Goal: Information Seeking & Learning: Find specific fact

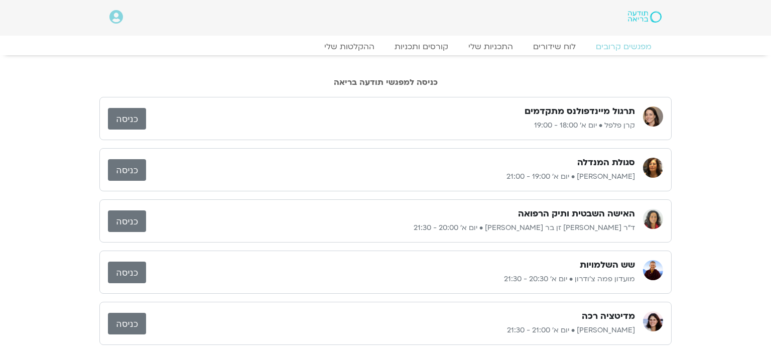
click at [118, 118] on link "כניסה" at bounding box center [127, 119] width 38 height 22
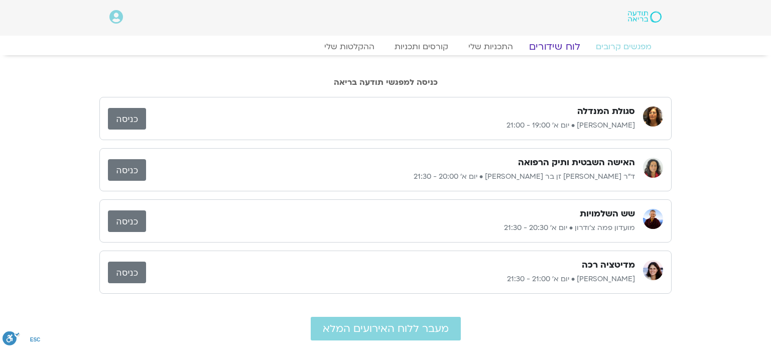
click at [561, 50] on link "לוח שידורים" at bounding box center [554, 47] width 75 height 12
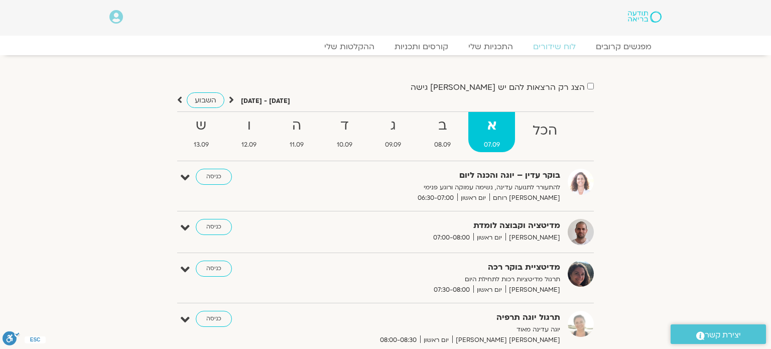
click at [369, 49] on link "ההקלטות שלי" at bounding box center [349, 47] width 84 height 12
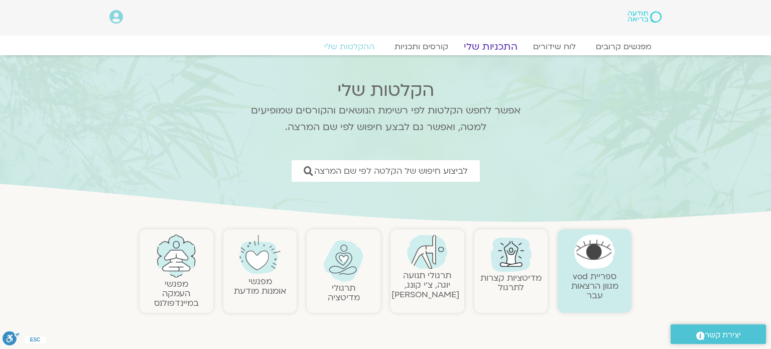
click at [481, 45] on link "התכניות שלי" at bounding box center [491, 47] width 78 height 12
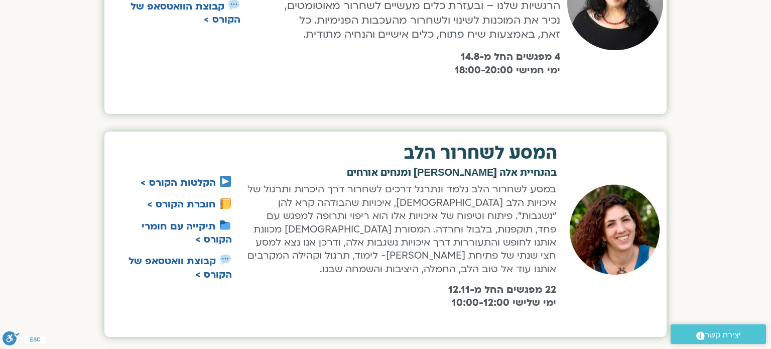
scroll to position [724, 0]
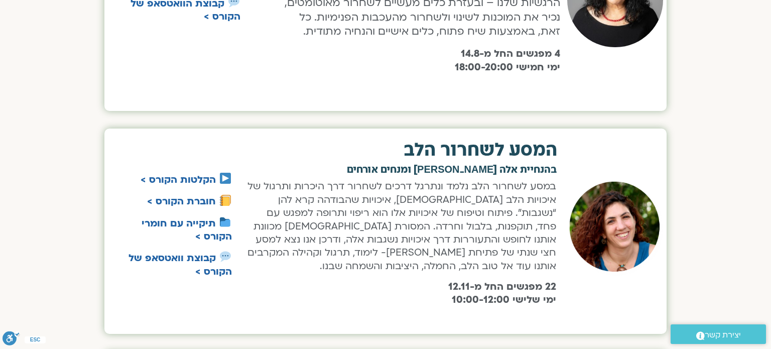
click at [481, 45] on div "במהלך הקורס, אנו נלמד להבין ולקבל את מקורם הלא-מודע של דפוסים תודעתיים והתנהגות…" at bounding box center [419, 12] width 281 height 121
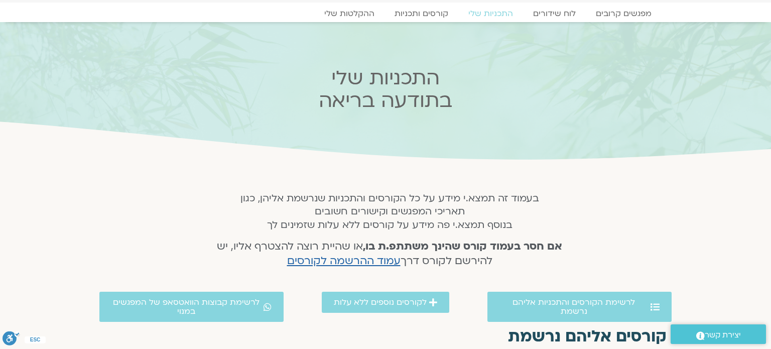
scroll to position [0, 0]
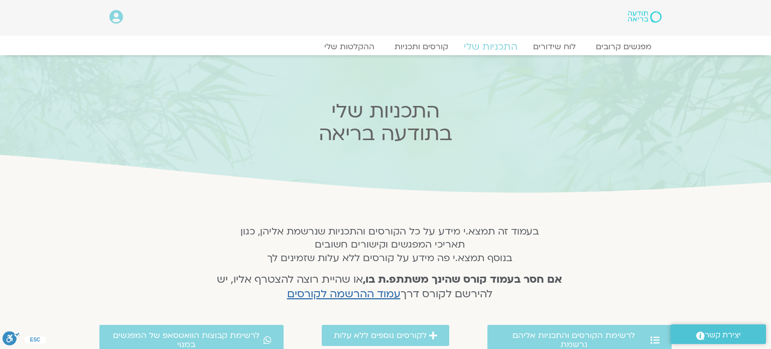
click at [495, 50] on link "התכניות שלי" at bounding box center [491, 47] width 78 height 12
click at [491, 46] on link "התכניות שלי" at bounding box center [491, 47] width 78 height 12
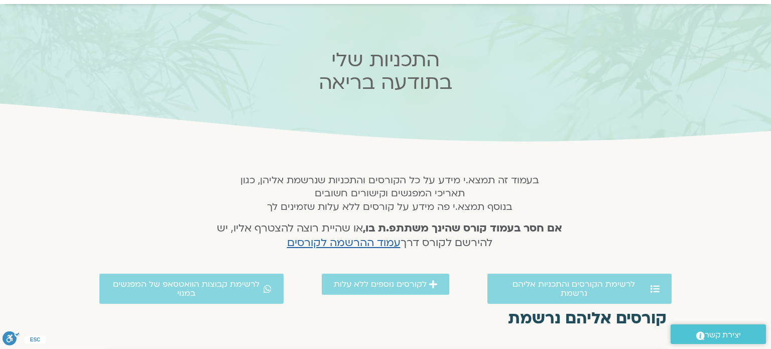
scroll to position [97, 0]
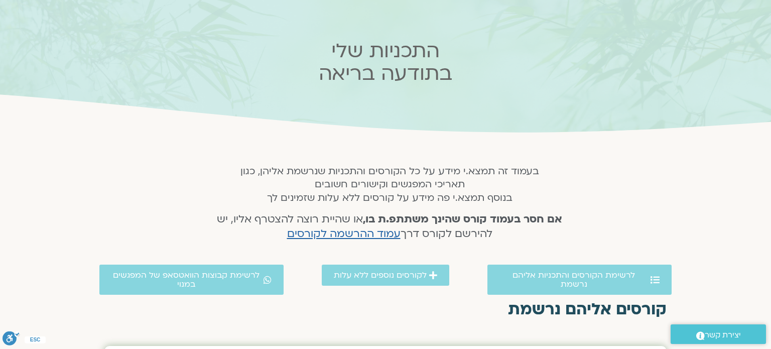
scroll to position [80, 0]
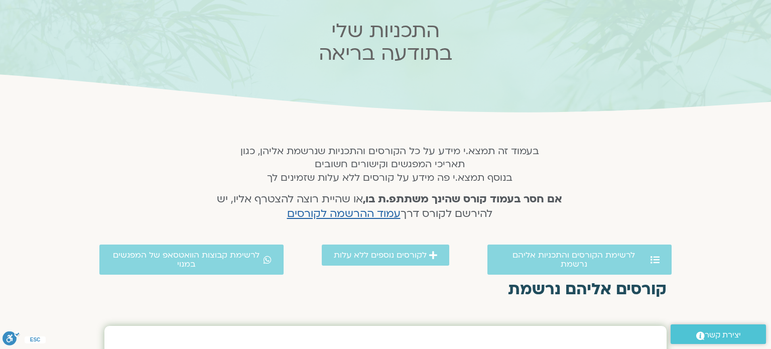
click at [513, 173] on h5 "בעמוד זה תמצא.י מידע על כל הקורסים והתכניות שנרשמת אליהן, כגון תאריכי המפגשים ו…" at bounding box center [390, 165] width 372 height 40
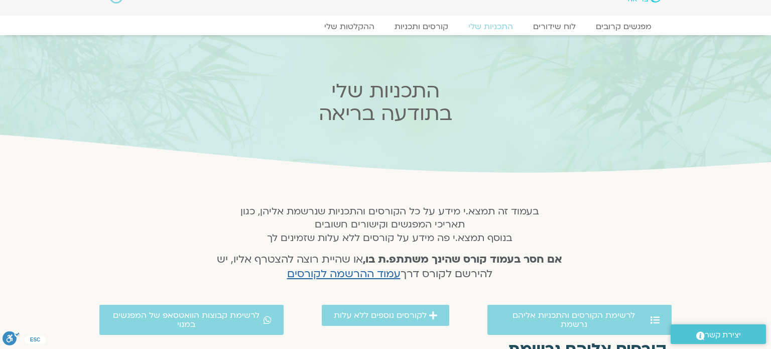
scroll to position [0, 0]
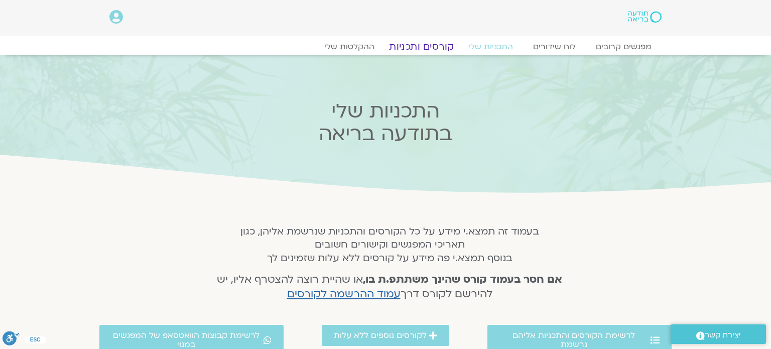
click at [424, 50] on link "קורסים ותכניות" at bounding box center [421, 47] width 88 height 12
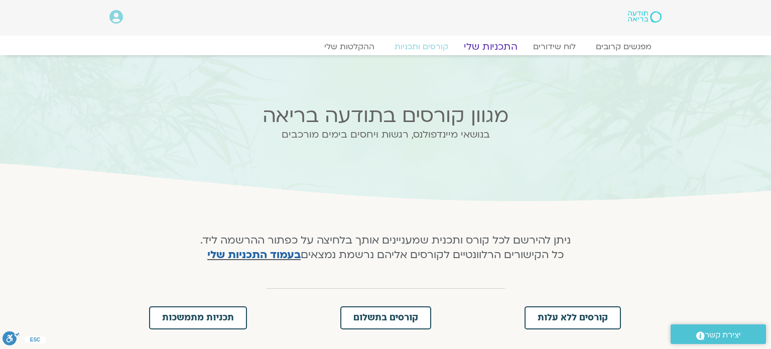
click at [483, 50] on link "התכניות שלי" at bounding box center [491, 47] width 78 height 12
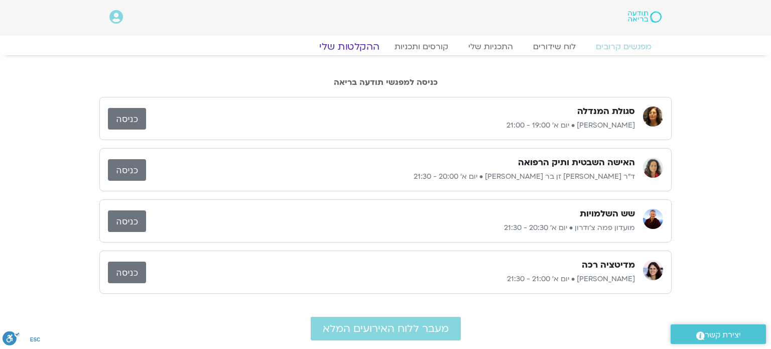
click at [339, 48] on link "ההקלטות שלי" at bounding box center [349, 47] width 84 height 12
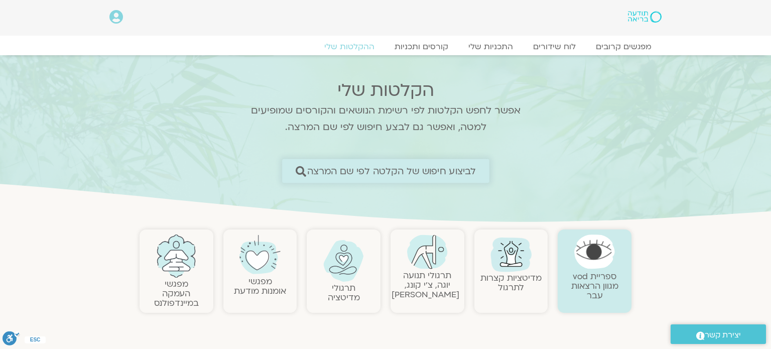
click at [375, 166] on span "לביצוע חיפוש של הקלטה לפי שם המרצה" at bounding box center [391, 171] width 169 height 11
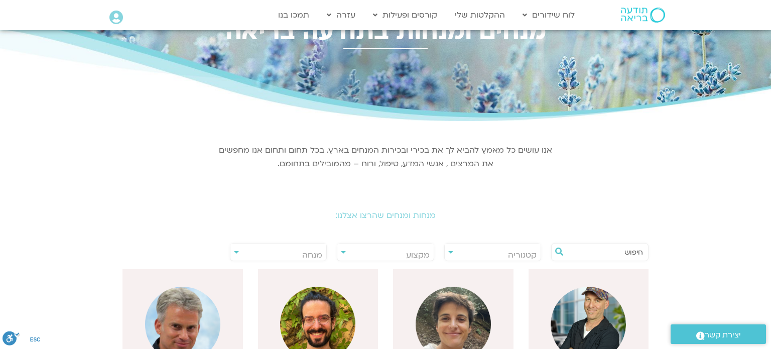
scroll to position [60, 0]
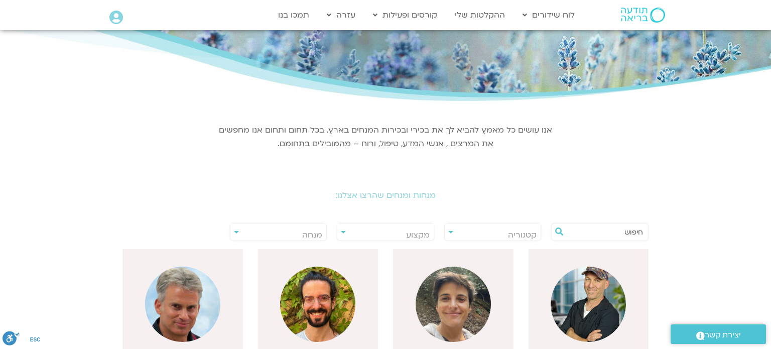
click at [293, 234] on span "מנחה" at bounding box center [278, 234] width 96 height 23
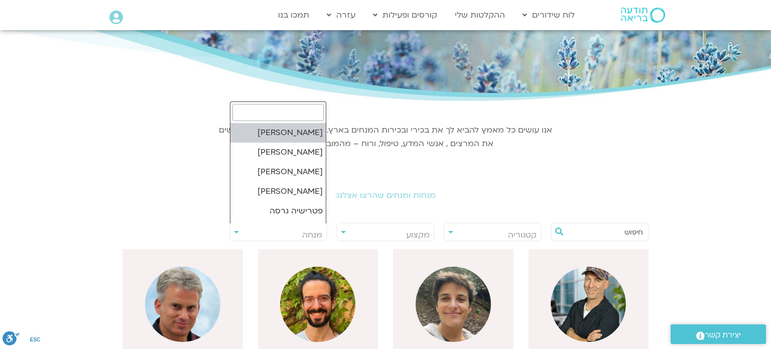
click at [299, 114] on input "search" at bounding box center [277, 112] width 91 height 17
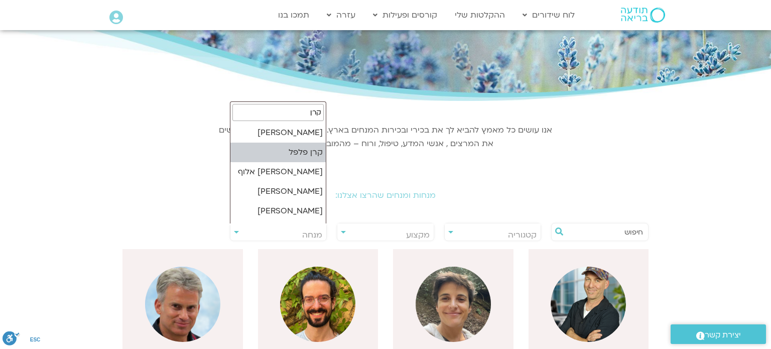
type input "קרן"
select select "*****"
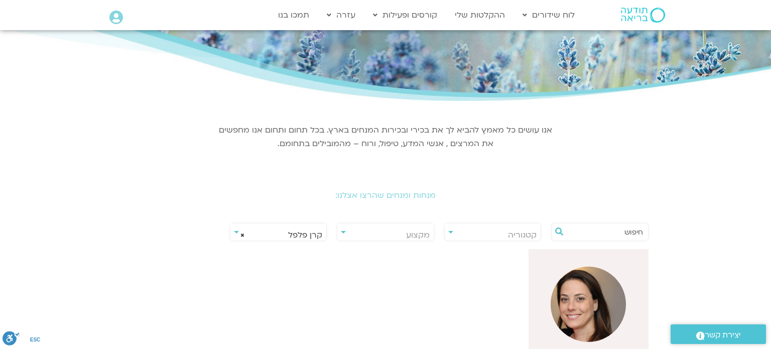
click at [602, 295] on img at bounding box center [588, 303] width 75 height 75
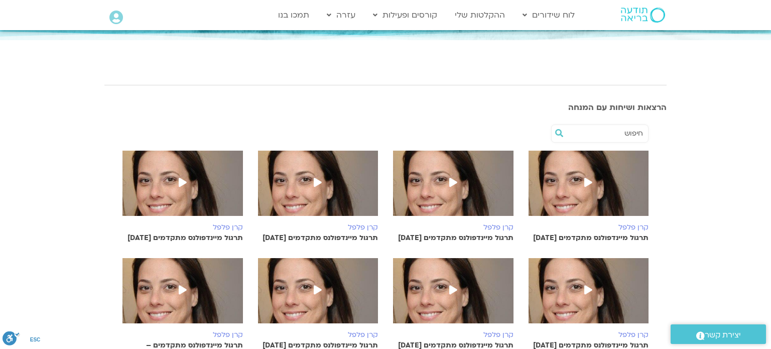
scroll to position [141, 0]
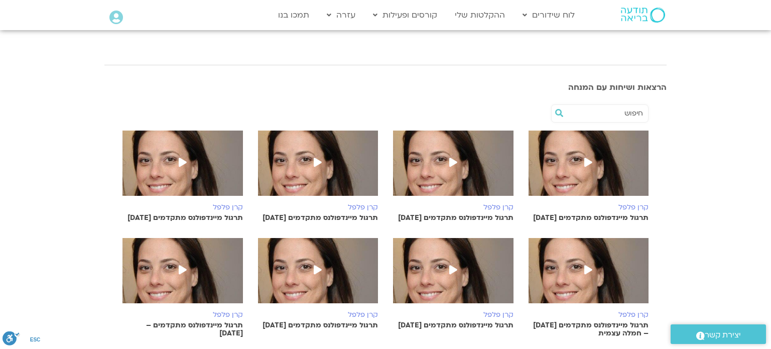
click at [452, 159] on icon at bounding box center [453, 162] width 8 height 9
click at [317, 160] on icon at bounding box center [318, 162] width 8 height 9
